Goal: Communication & Community: Answer question/provide support

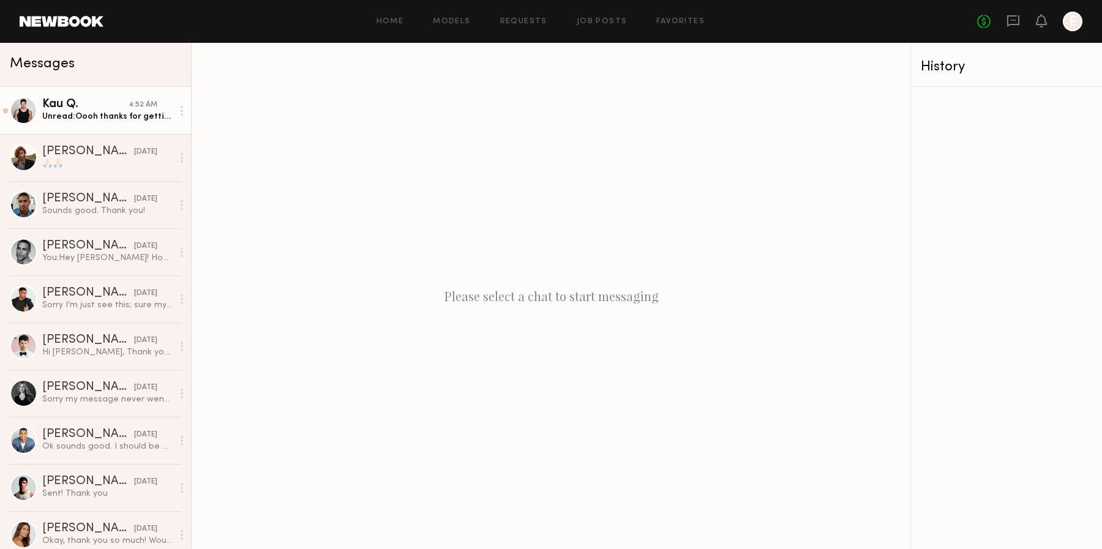
click at [107, 100] on div "Kau Q." at bounding box center [85, 105] width 86 height 12
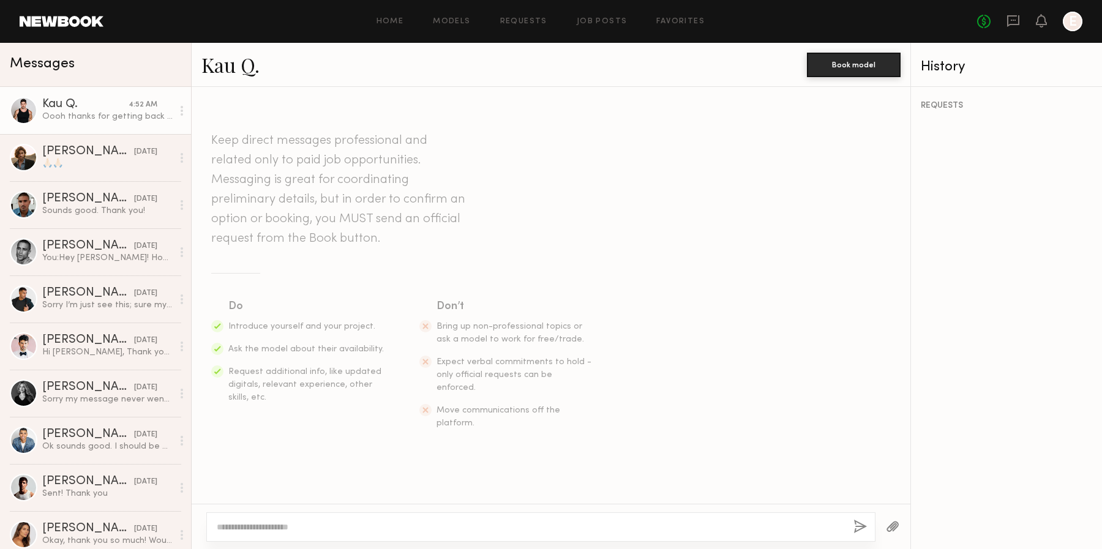
scroll to position [700, 0]
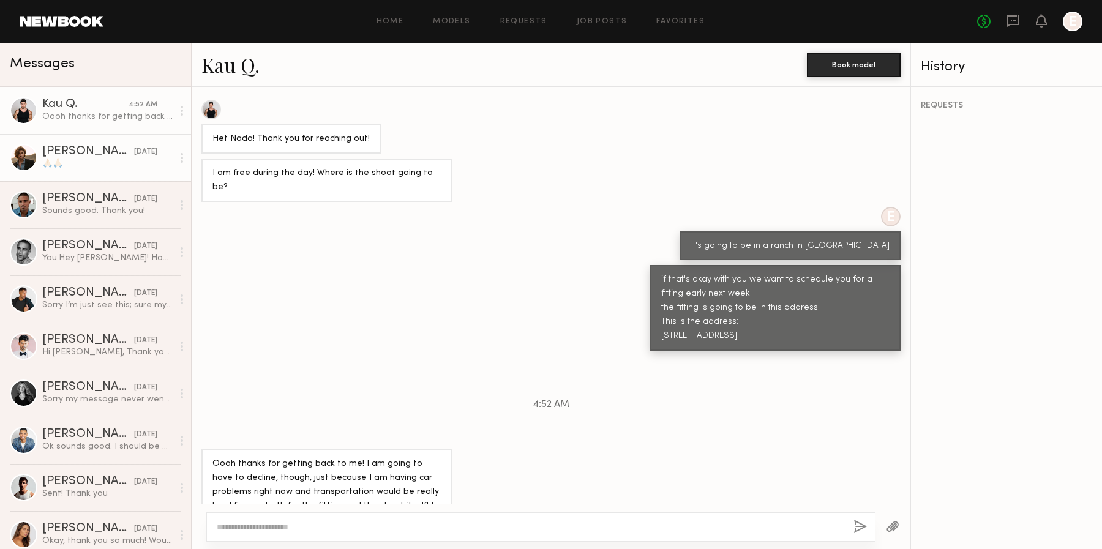
click at [106, 160] on div "🙏🏻🙏🏻" at bounding box center [107, 164] width 130 height 12
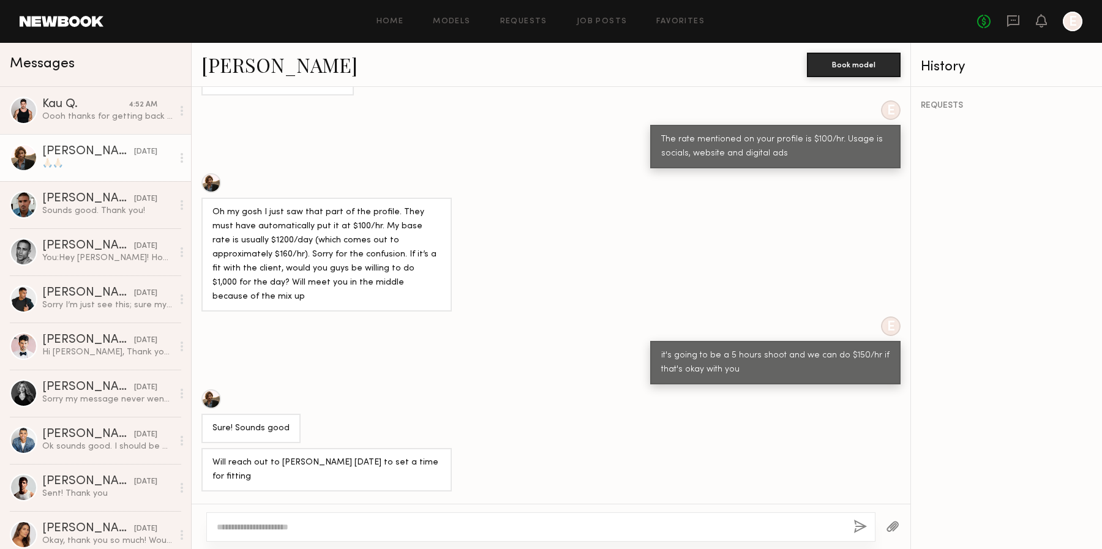
scroll to position [1544, 0]
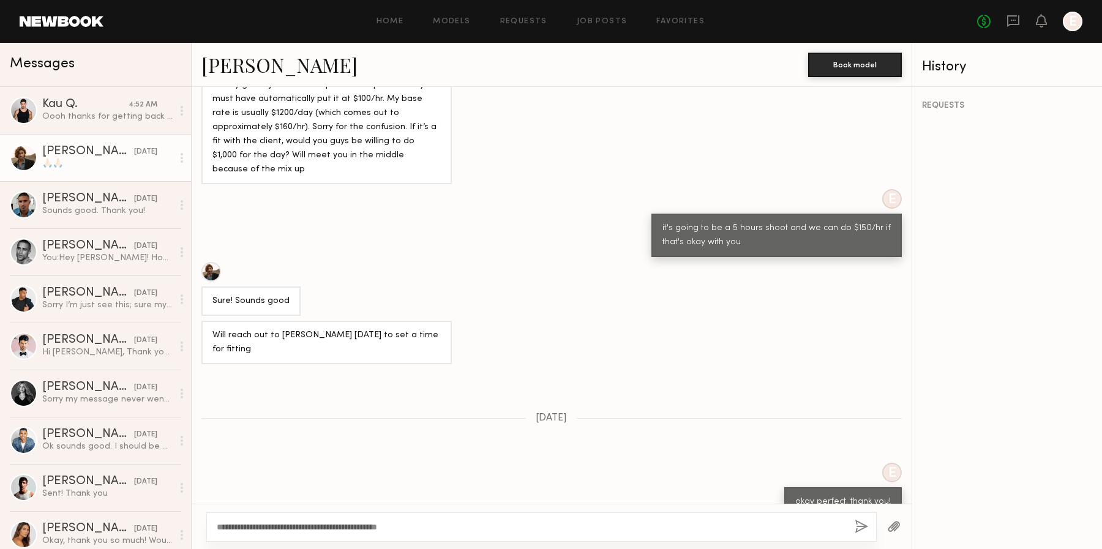
type textarea "**********"
click at [859, 524] on button "button" at bounding box center [861, 527] width 13 height 15
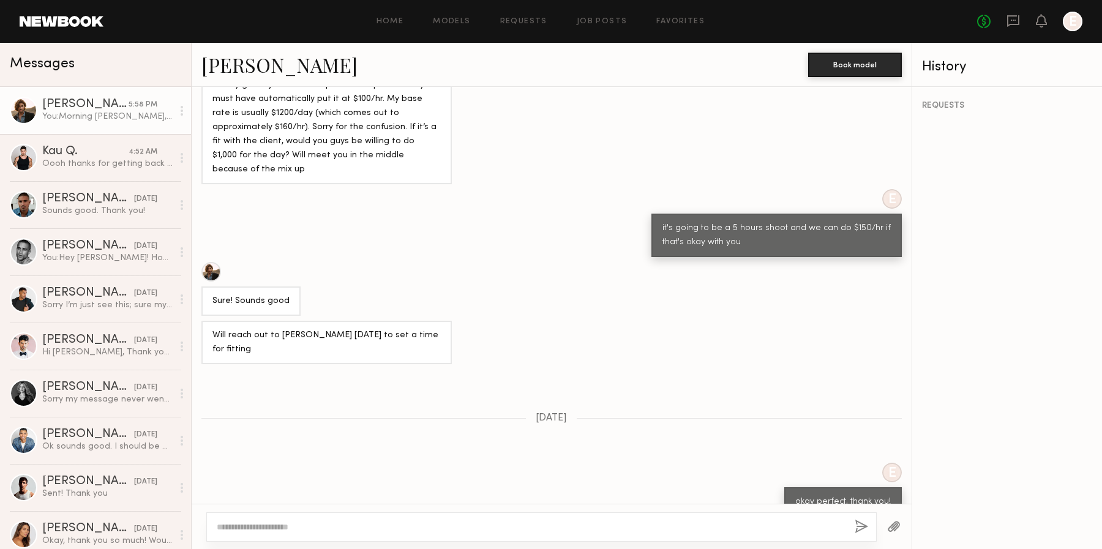
scroll to position [1789, 0]
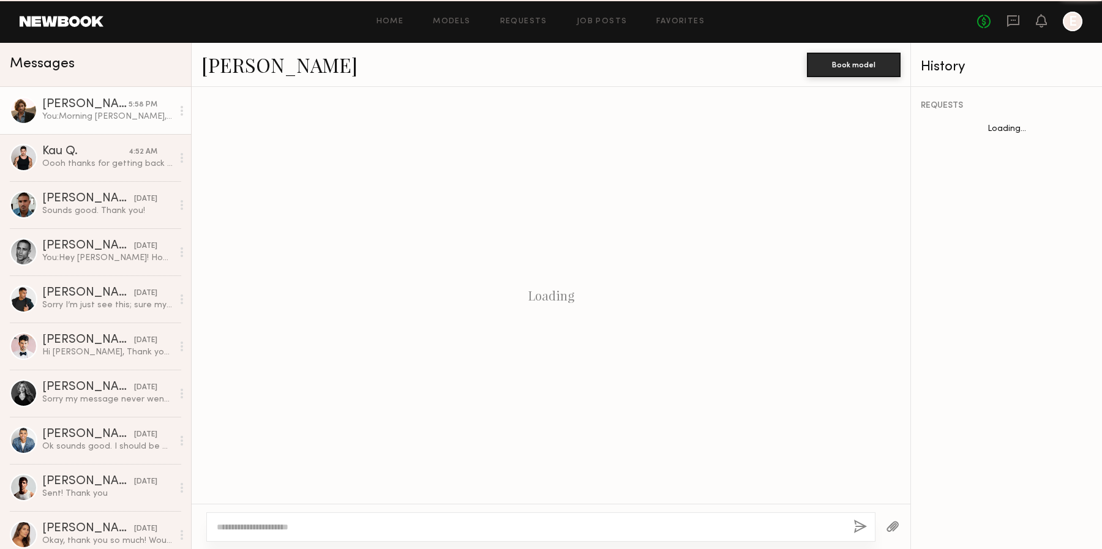
scroll to position [482, 0]
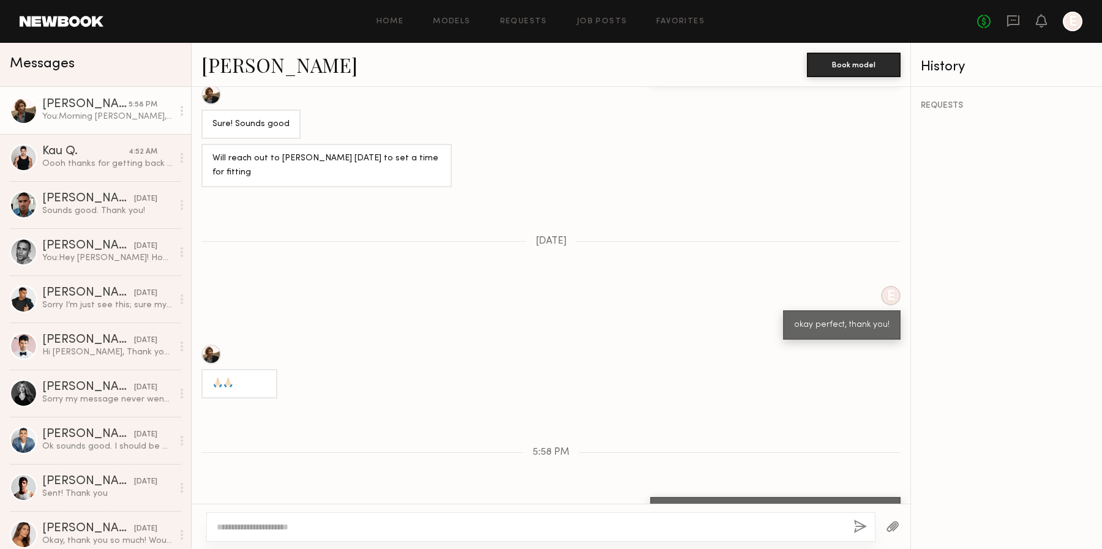
click at [703, 505] on div "Morning Sam, just wanted to confirm today's fitting!" at bounding box center [775, 519] width 228 height 28
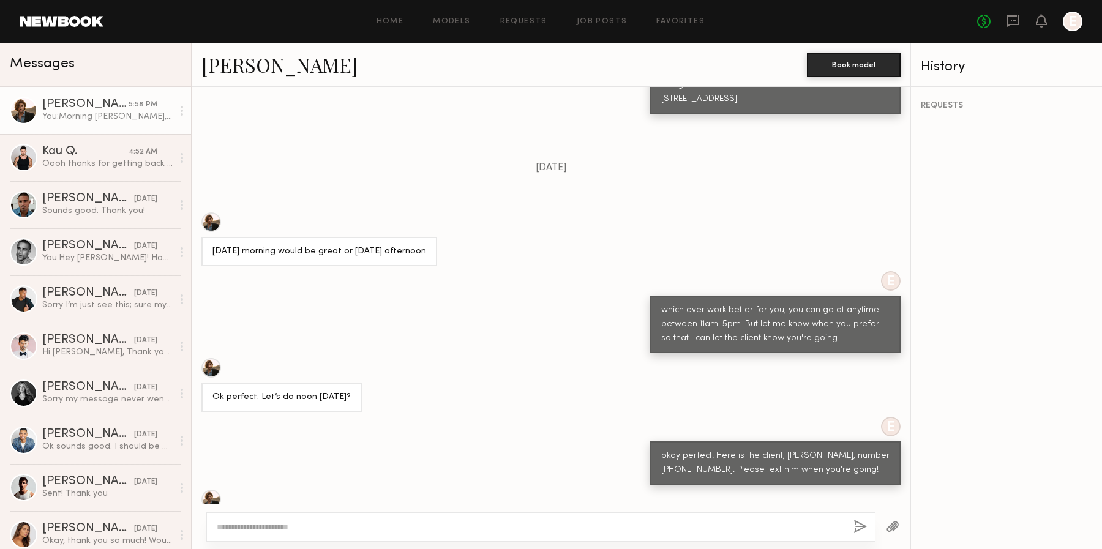
scroll to position [1266, 0]
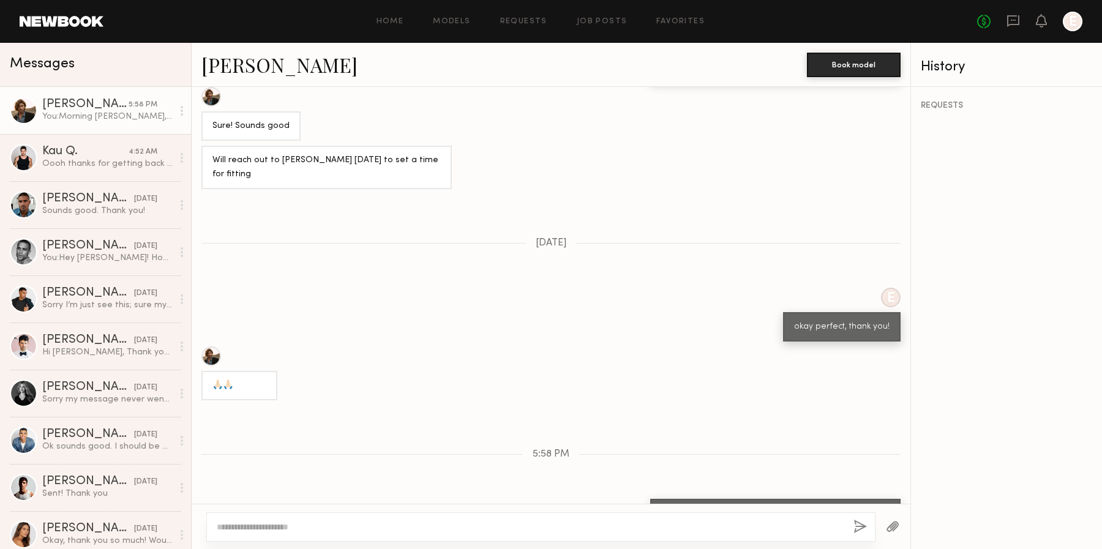
click at [703, 507] on div "Morning Sam, just wanted to confirm today's fitting!" at bounding box center [775, 521] width 228 height 28
copy div "Morning Sam, just wanted to confirm today's fitting!"
click at [124, 215] on div "Sounds good. Thank you!" at bounding box center [107, 211] width 130 height 12
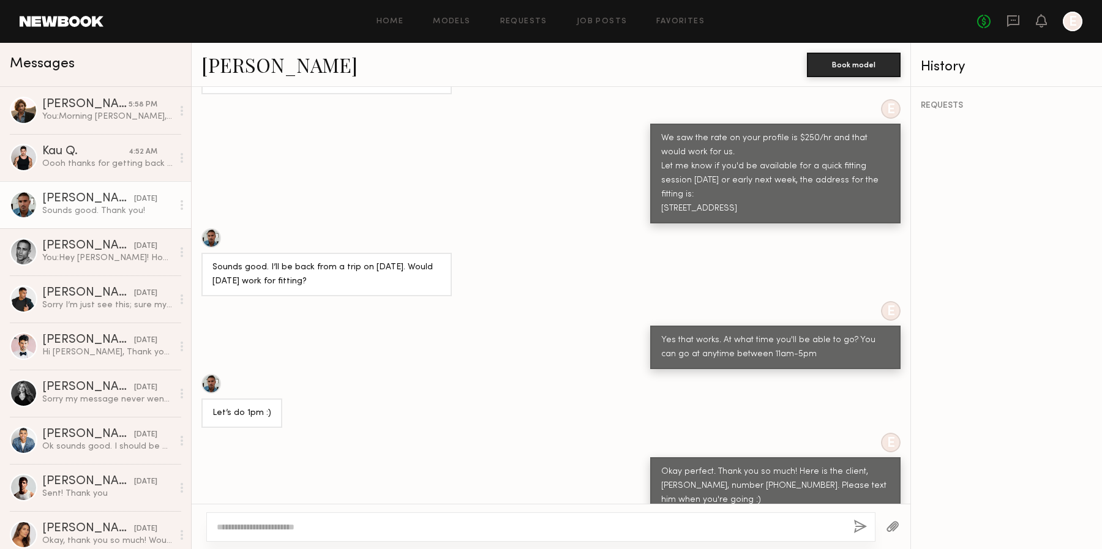
scroll to position [839, 0]
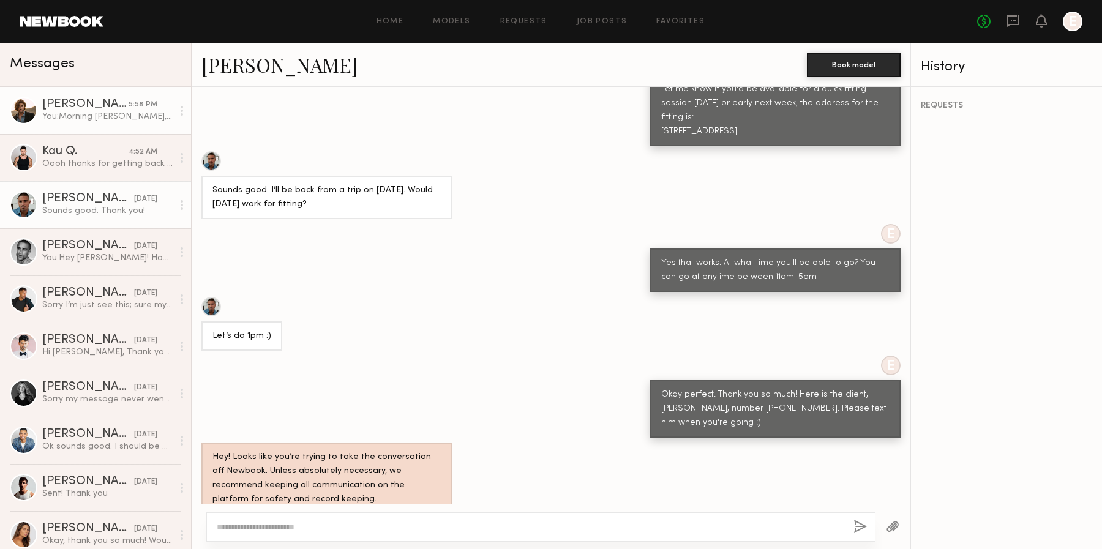
click at [60, 106] on div "[PERSON_NAME]" at bounding box center [85, 105] width 86 height 12
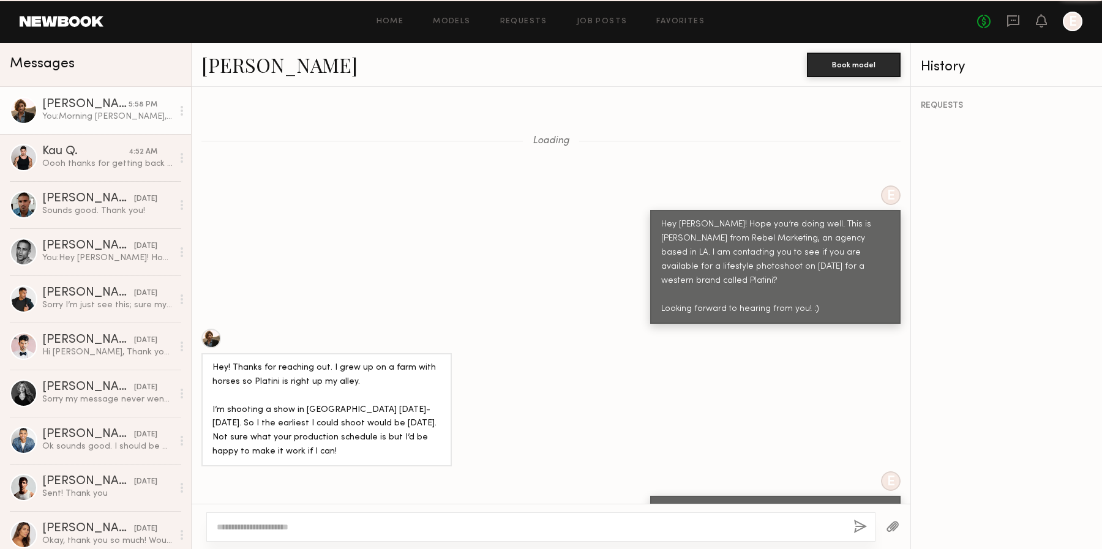
scroll to position [1266, 0]
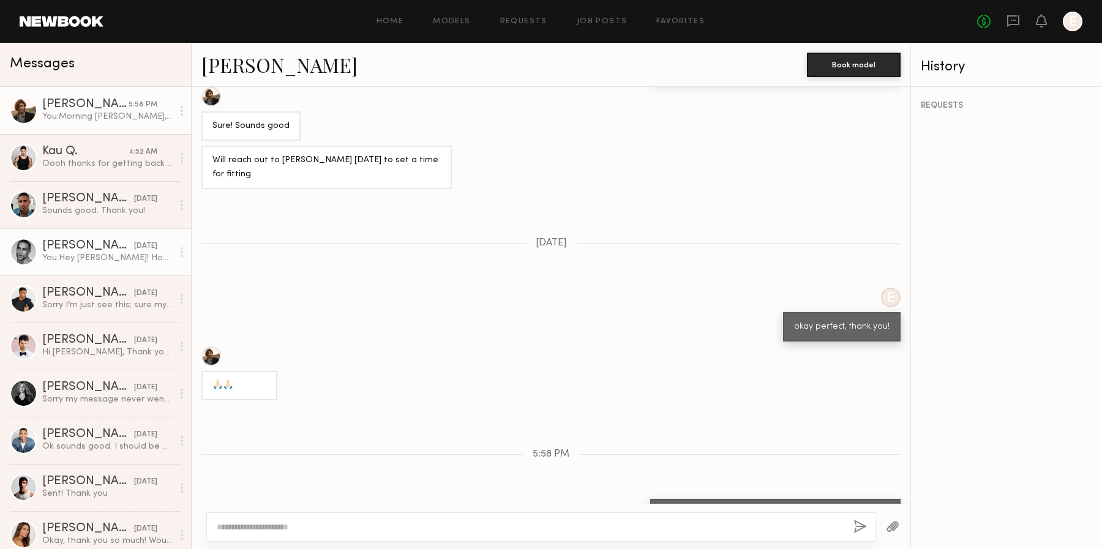
click at [100, 245] on div "[PERSON_NAME]" at bounding box center [88, 246] width 92 height 12
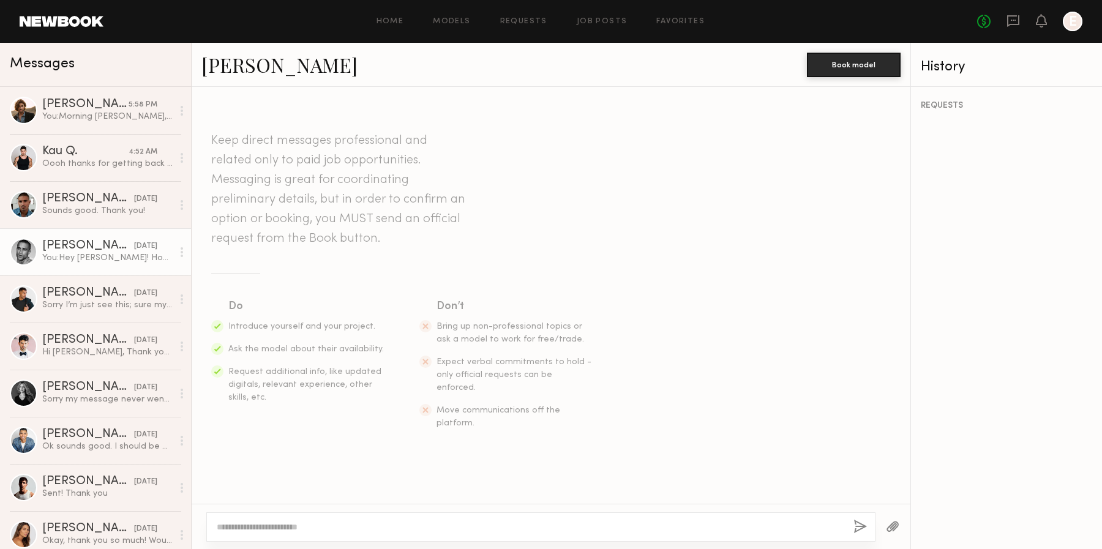
click at [246, 63] on link "[PERSON_NAME]" at bounding box center [279, 64] width 156 height 26
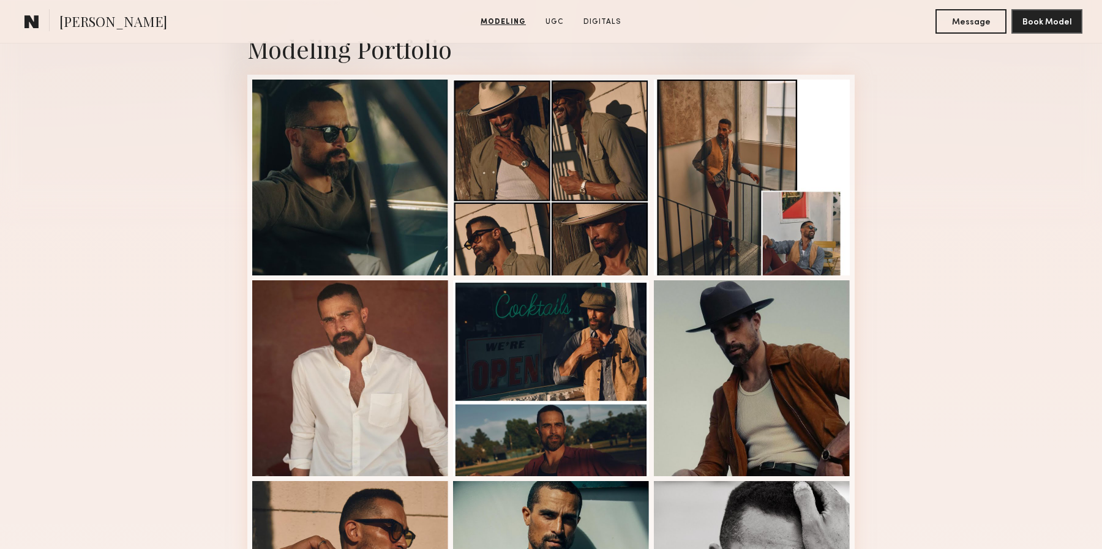
scroll to position [286, 0]
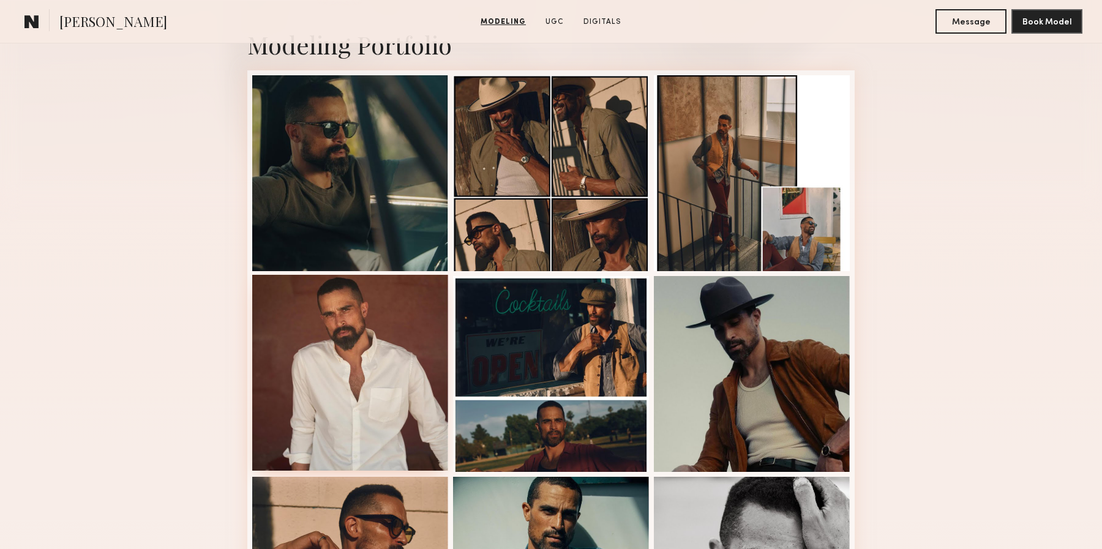
click at [417, 325] on div at bounding box center [350, 373] width 196 height 196
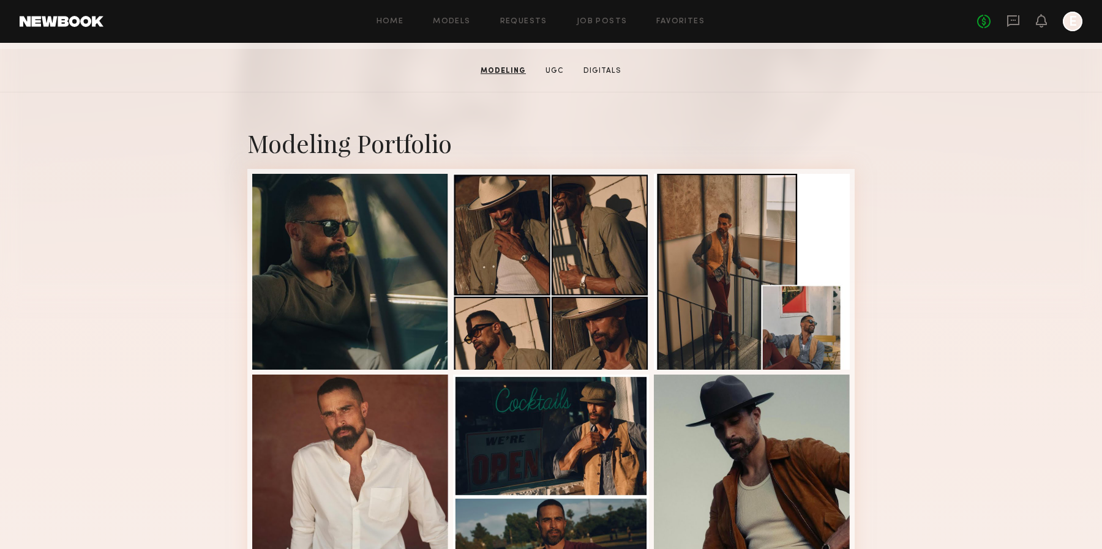
scroll to position [0, 0]
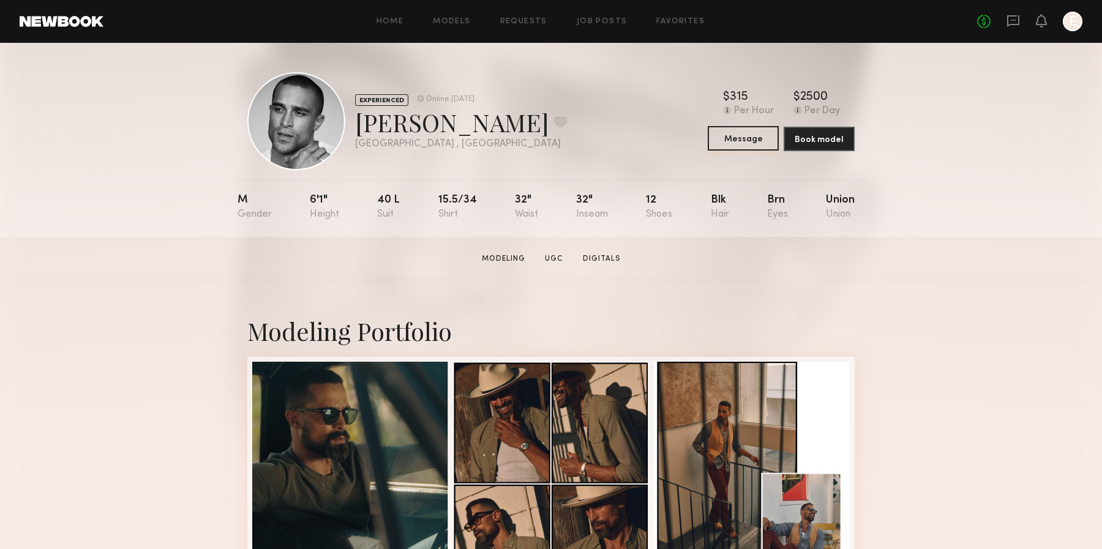
click at [743, 140] on button "Message" at bounding box center [743, 138] width 71 height 24
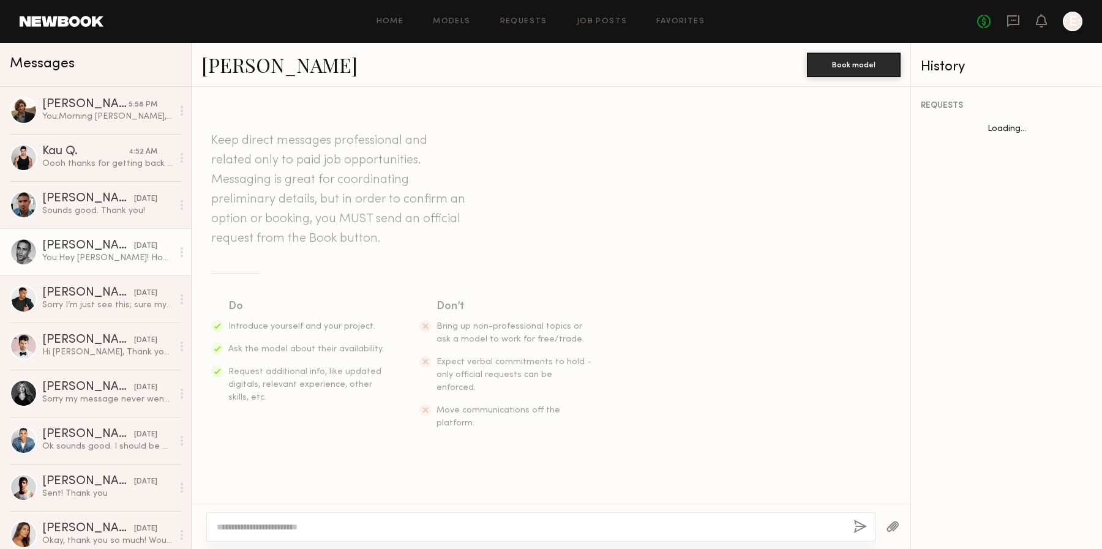
scroll to position [168, 0]
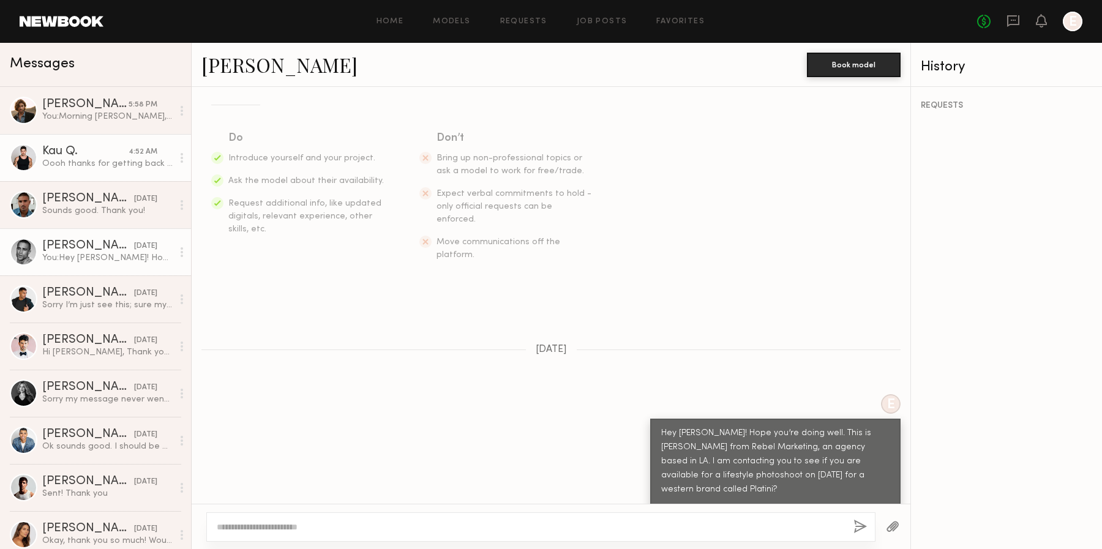
click at [106, 148] on div "Kau Q." at bounding box center [85, 152] width 86 height 12
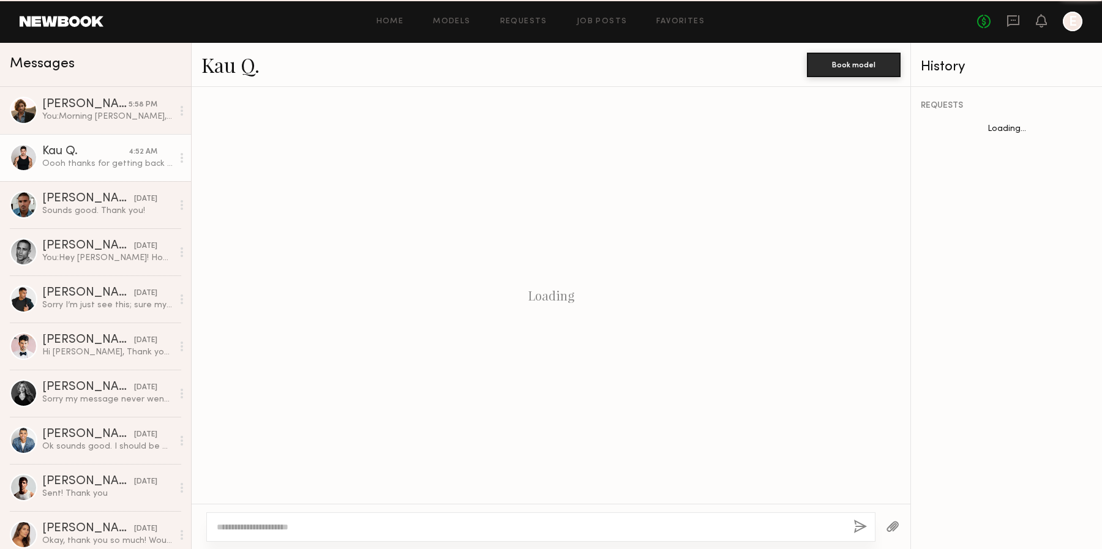
scroll to position [700, 0]
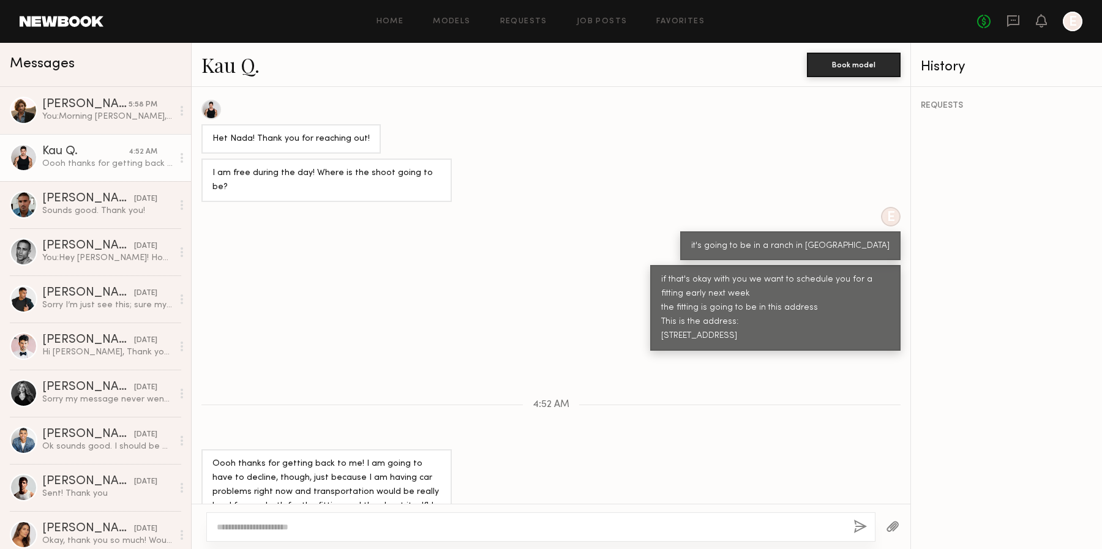
click at [673, 293] on div "if that's okay with you we want to schedule you for a fitting early next week t…" at bounding box center [775, 308] width 228 height 70
copy div "Paramount"
click at [877, 376] on div "Keep direct messages professional and related only to paid job opportunities. M…" at bounding box center [551, 295] width 719 height 417
